Goal: Task Accomplishment & Management: Manage account settings

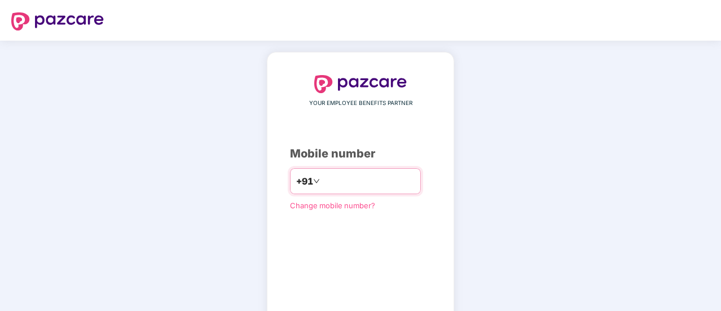
click at [318, 191] on div "+91" at bounding box center [355, 181] width 131 height 26
click at [322, 187] on input "number" at bounding box center [368, 181] width 93 height 18
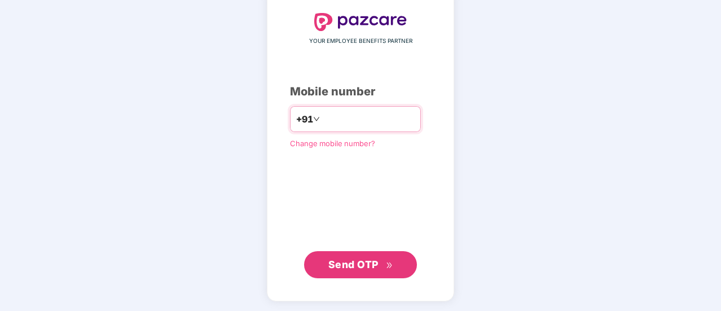
type input "**********"
click at [352, 264] on span "Send OTP" at bounding box center [354, 265] width 50 height 12
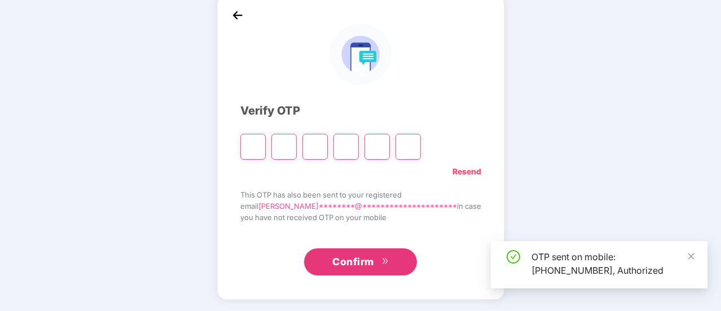
scroll to position [56, 0]
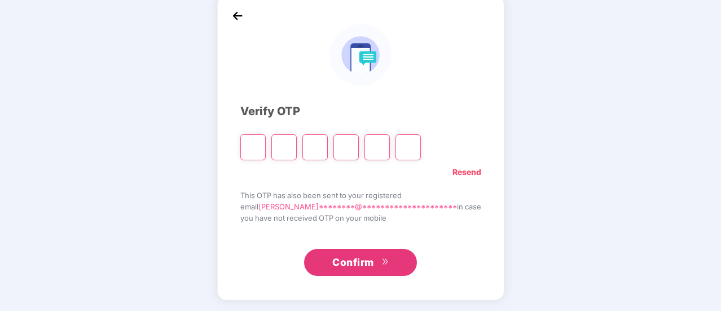
type input "*"
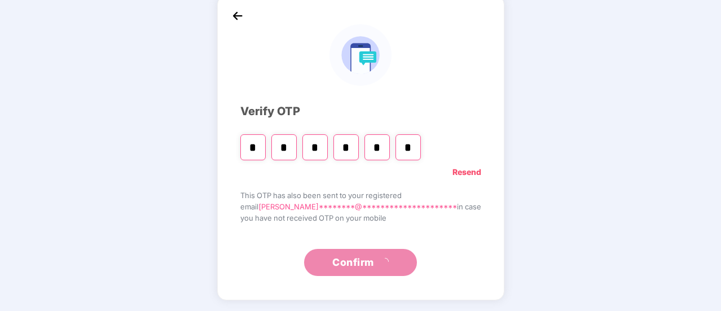
type input "*"
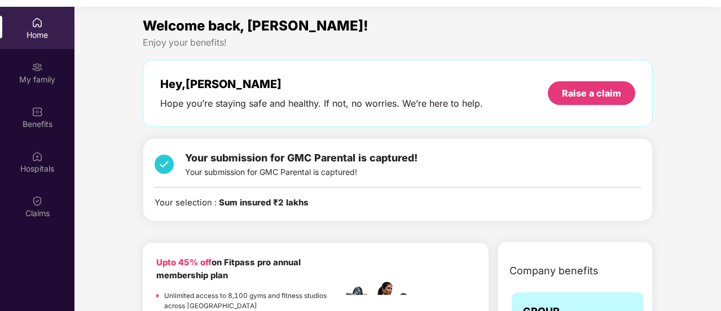
scroll to position [0, 0]
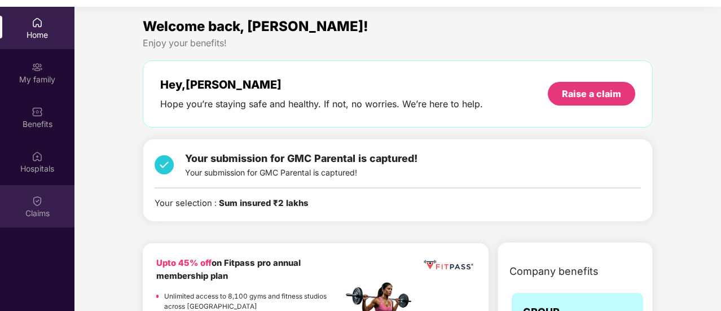
click at [46, 202] on div "Claims" at bounding box center [37, 206] width 75 height 42
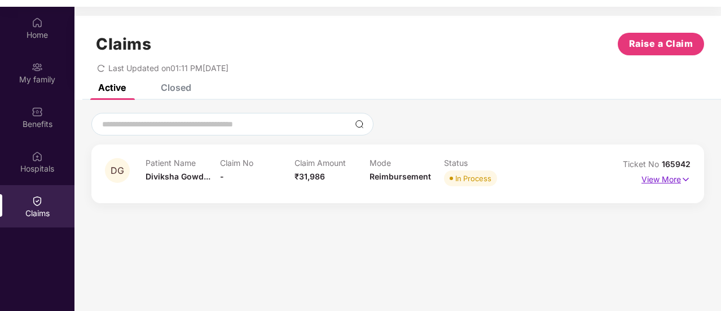
click at [659, 181] on p "View More" at bounding box center [666, 177] width 49 height 15
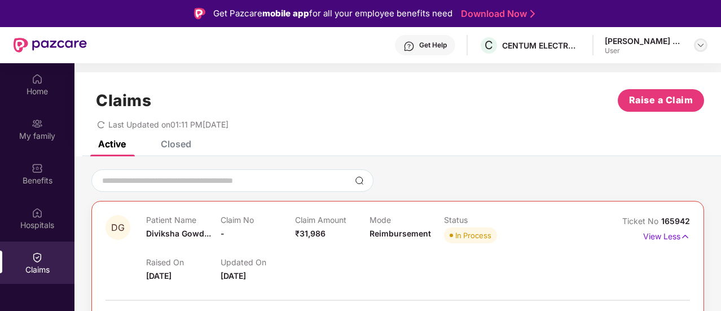
click at [699, 43] on img at bounding box center [701, 45] width 9 height 9
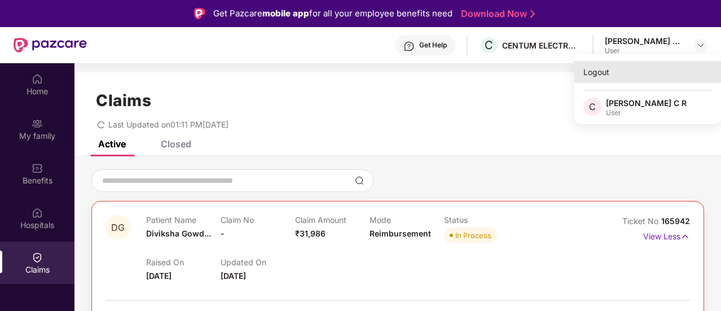
click at [601, 75] on div "Logout" at bounding box center [648, 72] width 147 height 22
